Goal: Task Accomplishment & Management: Manage account settings

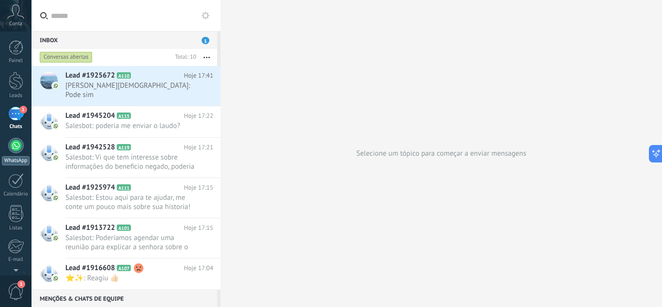
click at [17, 142] on div at bounding box center [16, 146] width 16 height 16
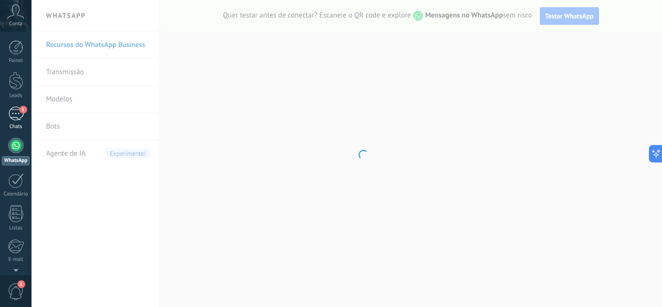
click at [16, 116] on div "1" at bounding box center [16, 114] width 16 height 14
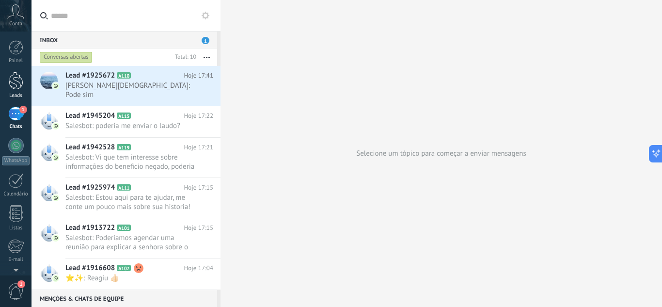
click at [17, 84] on div at bounding box center [16, 81] width 15 height 18
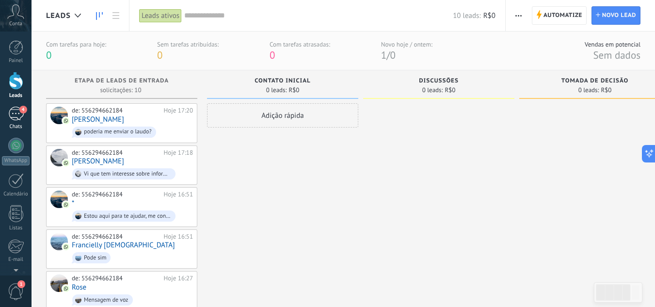
click at [16, 114] on div "4" at bounding box center [16, 114] width 16 height 14
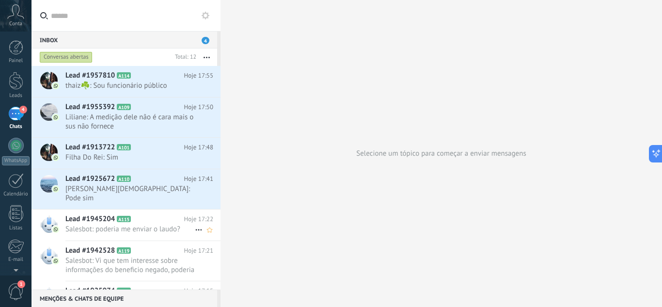
click at [123, 224] on span "Salesbot: poderia me enviar o laudo?" at bounding box center [129, 228] width 129 height 9
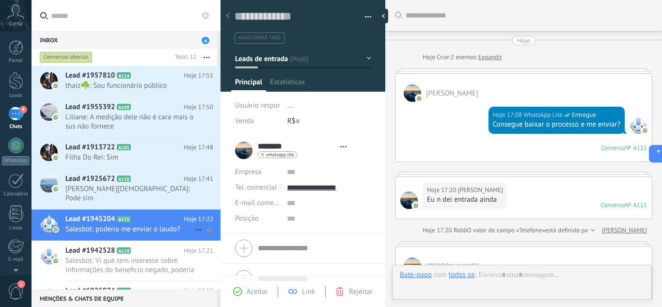
type textarea "**********"
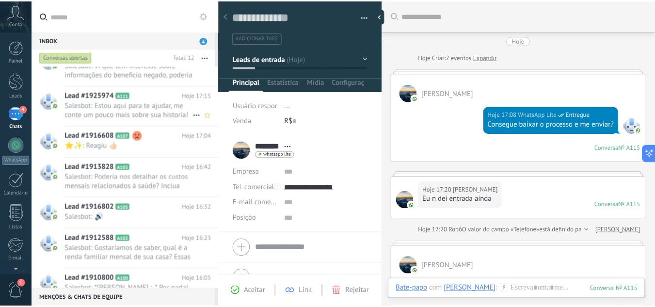
scroll to position [198, 0]
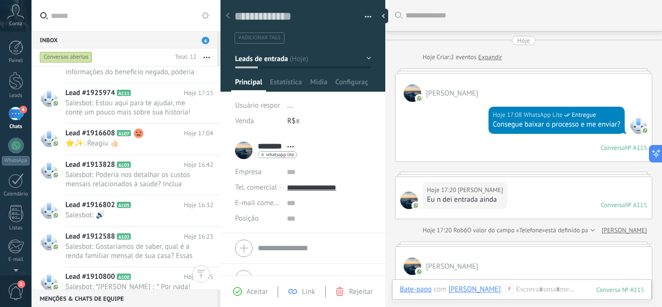
click at [205, 17] on icon at bounding box center [206, 16] width 8 height 8
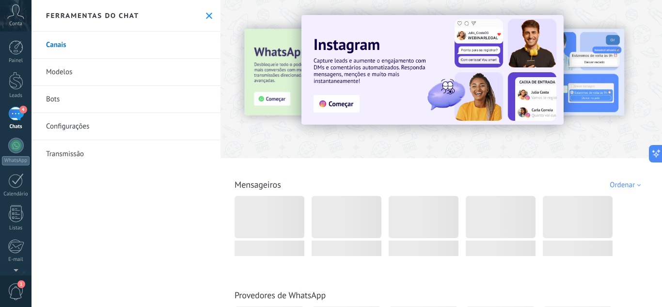
click at [206, 17] on icon at bounding box center [209, 16] width 6 height 6
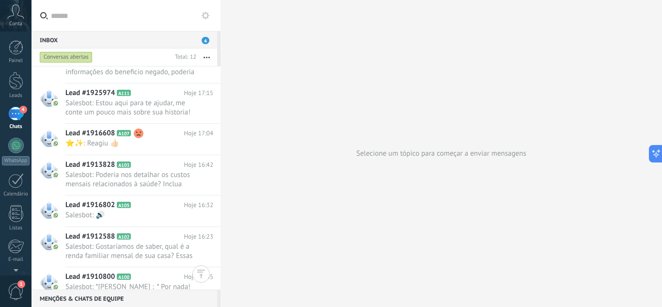
click at [204, 56] on button "button" at bounding box center [206, 56] width 21 height 17
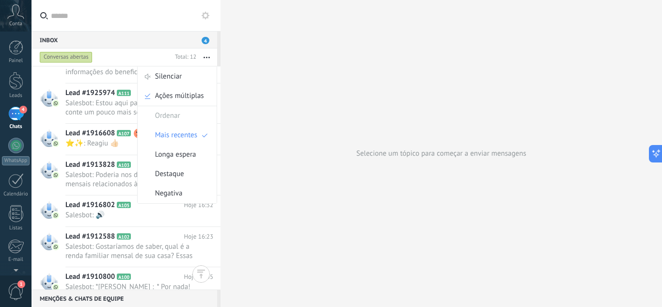
click at [258, 99] on div "Selecione um tópico para começar a enviar mensagens" at bounding box center [440, 153] width 441 height 307
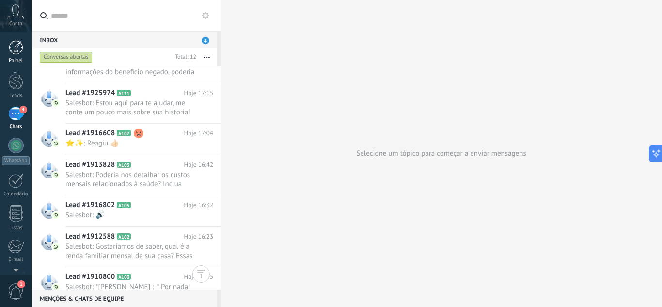
click at [19, 46] on div at bounding box center [16, 47] width 15 height 15
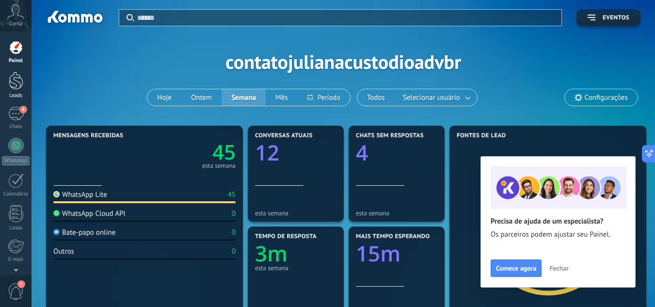
click at [17, 83] on div at bounding box center [16, 81] width 15 height 18
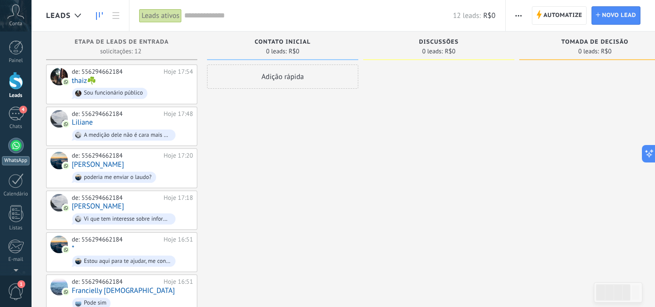
click at [14, 143] on div at bounding box center [16, 146] width 16 height 16
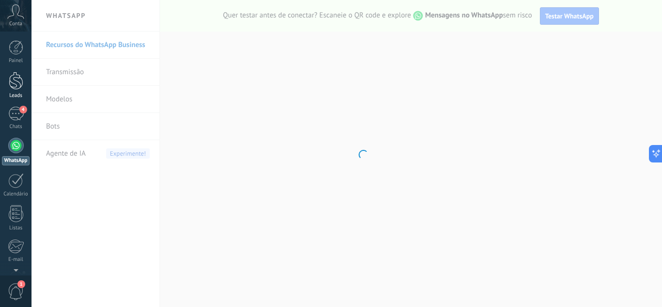
click at [16, 83] on div at bounding box center [16, 81] width 15 height 18
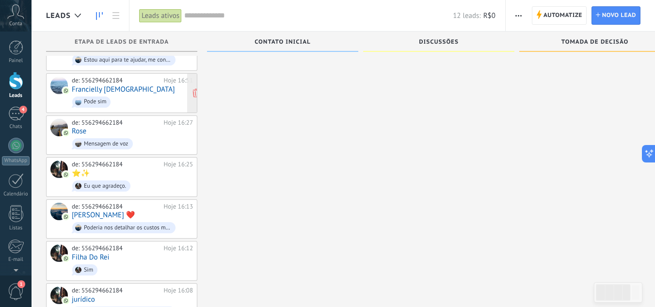
scroll to position [277, 0]
